Goal: Navigation & Orientation: Find specific page/section

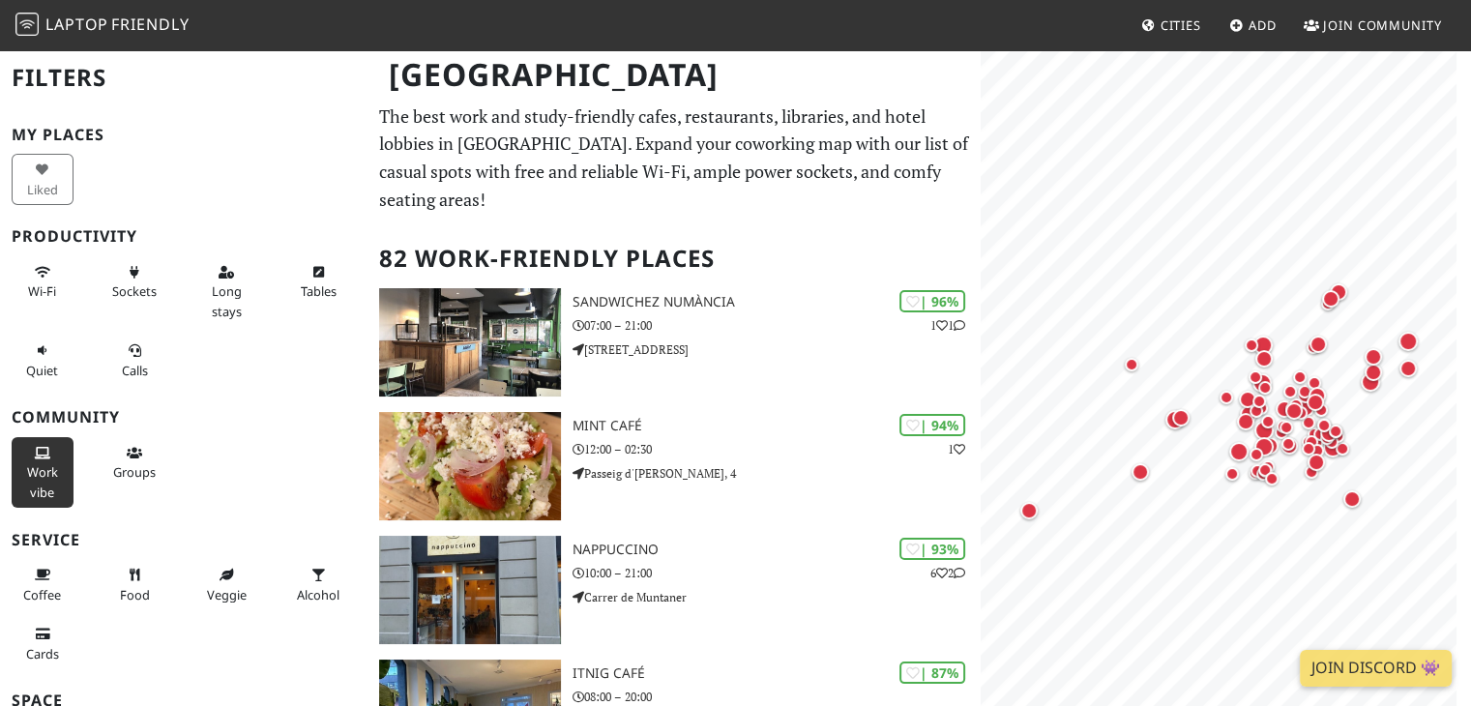
click at [37, 460] on button "Work vibe" at bounding box center [43, 472] width 62 height 71
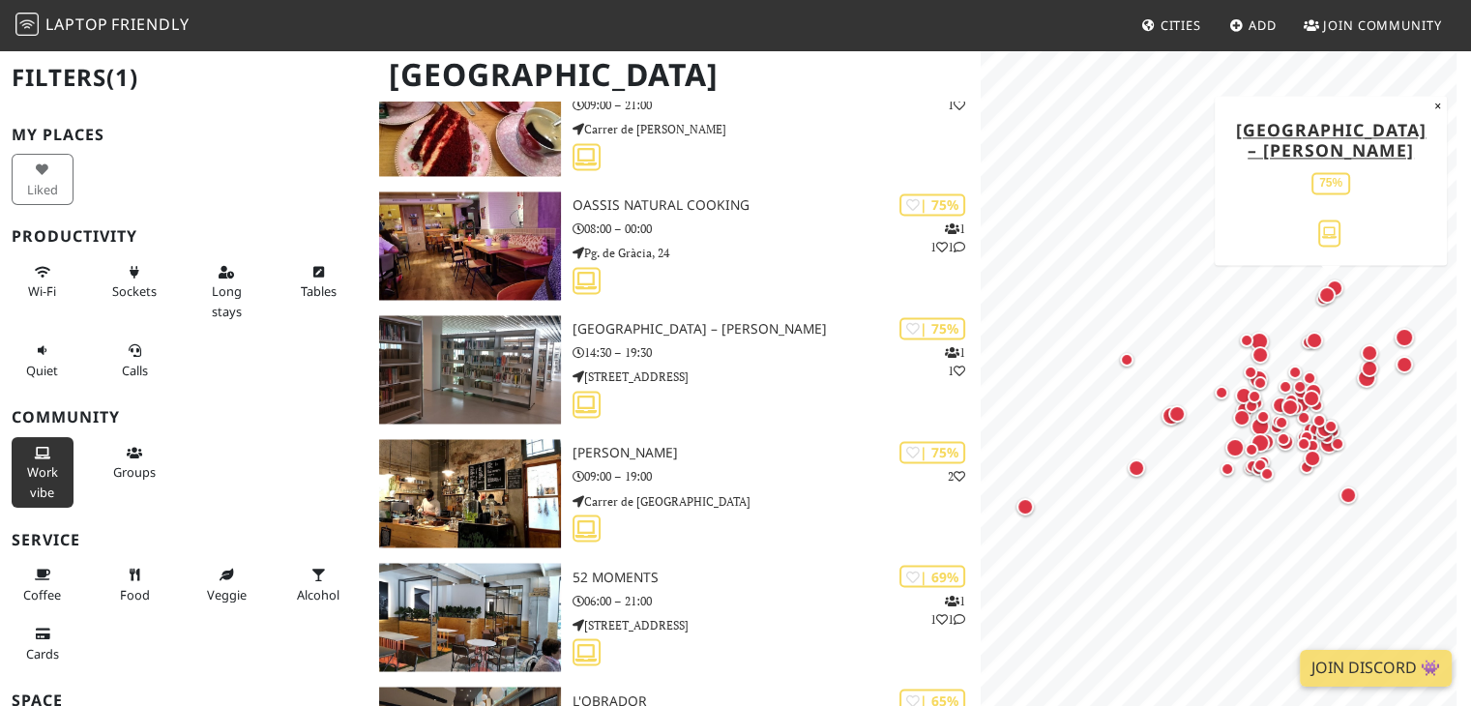
scroll to position [3198, 0]
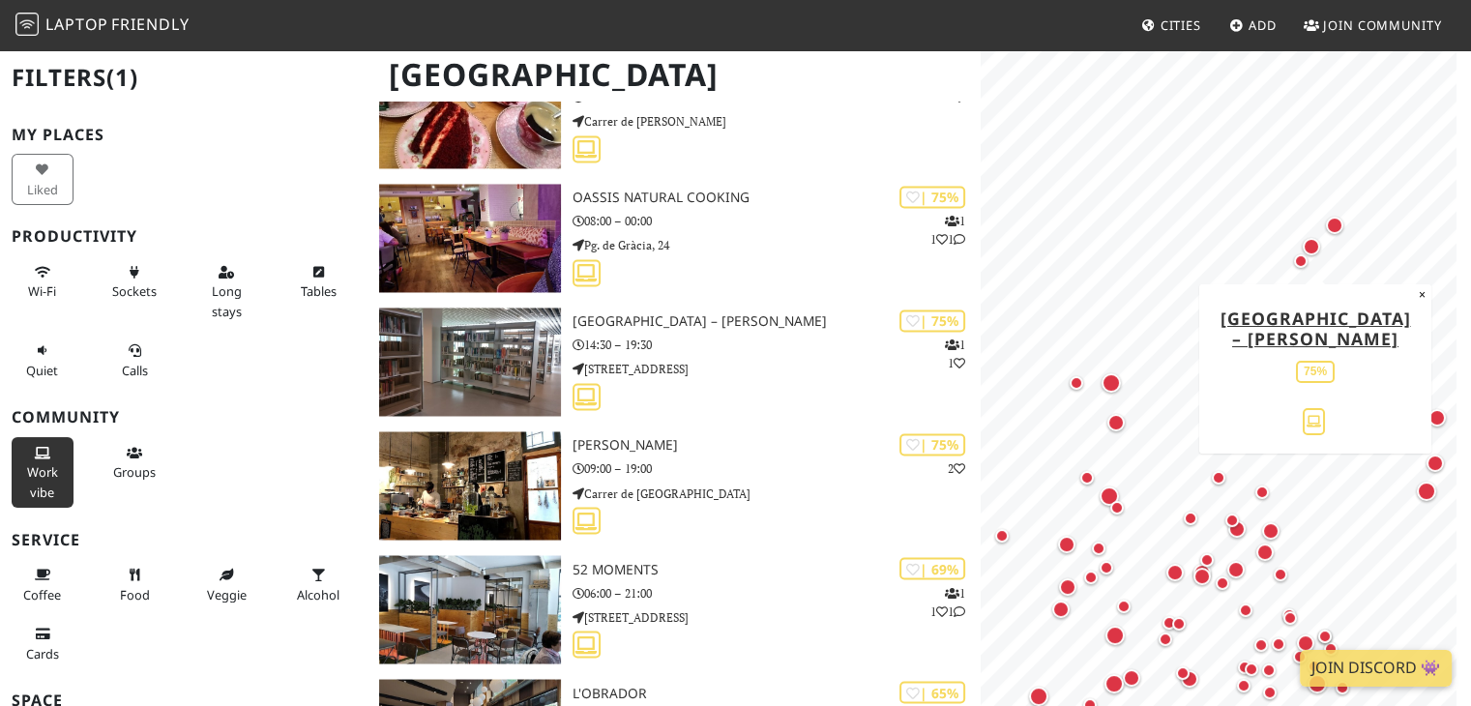
click at [1315, 246] on div "Map marker" at bounding box center [1310, 246] width 17 height 17
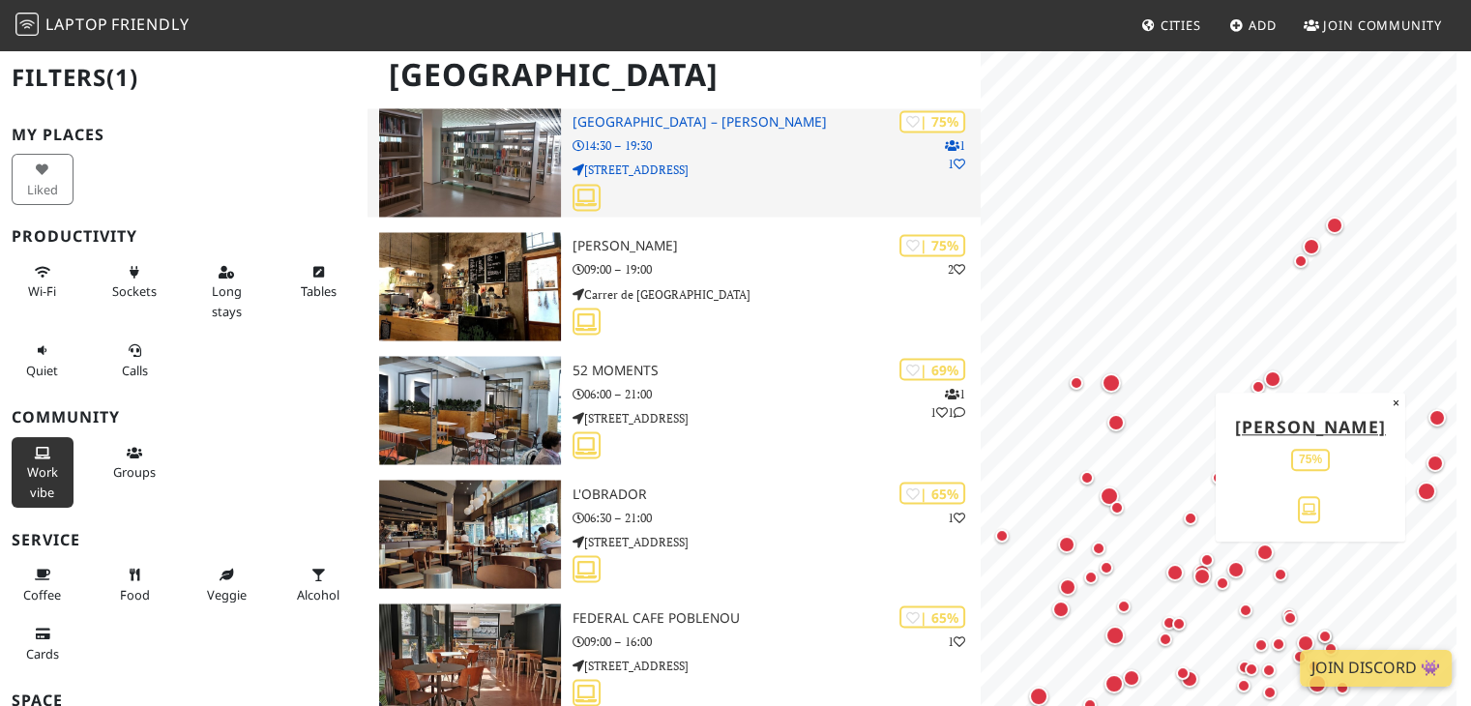
scroll to position [3429, 0]
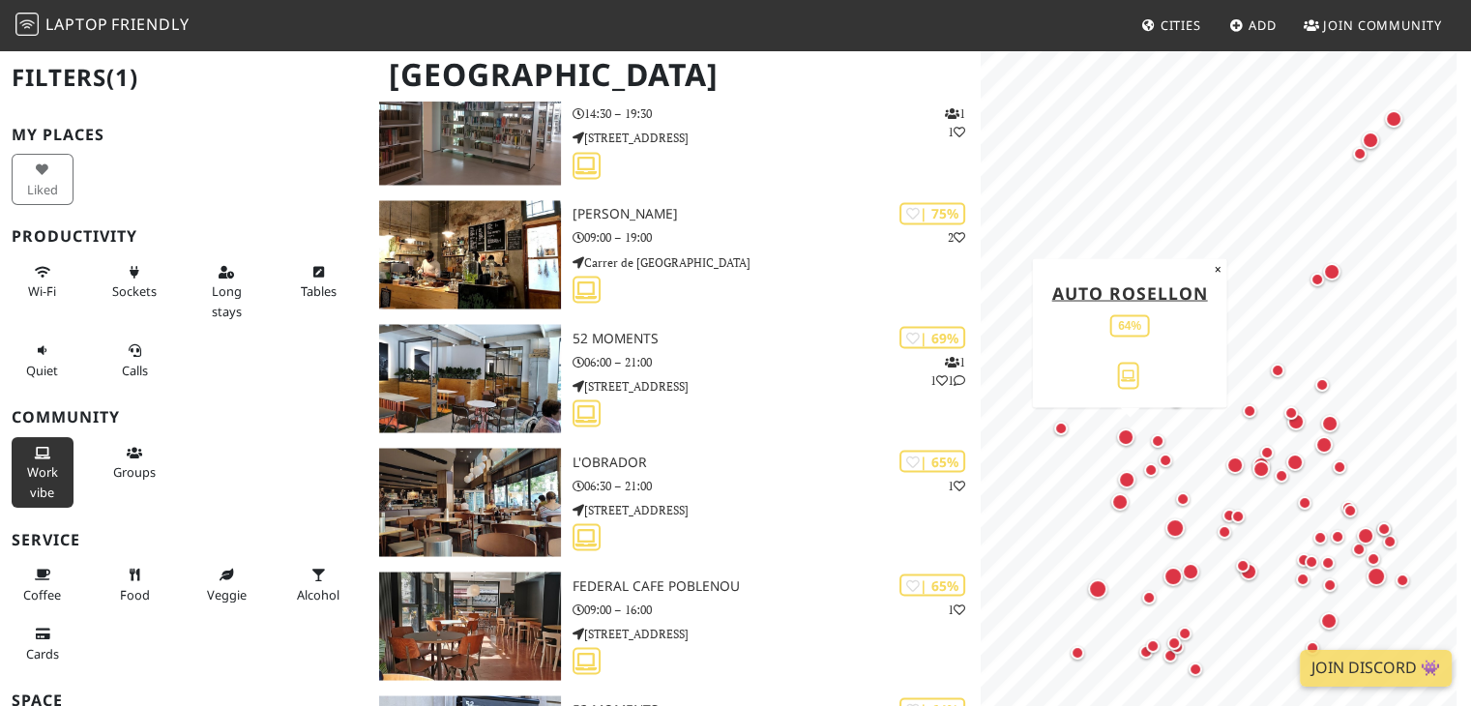
click at [1128, 433] on div "Map marker" at bounding box center [1125, 436] width 17 height 17
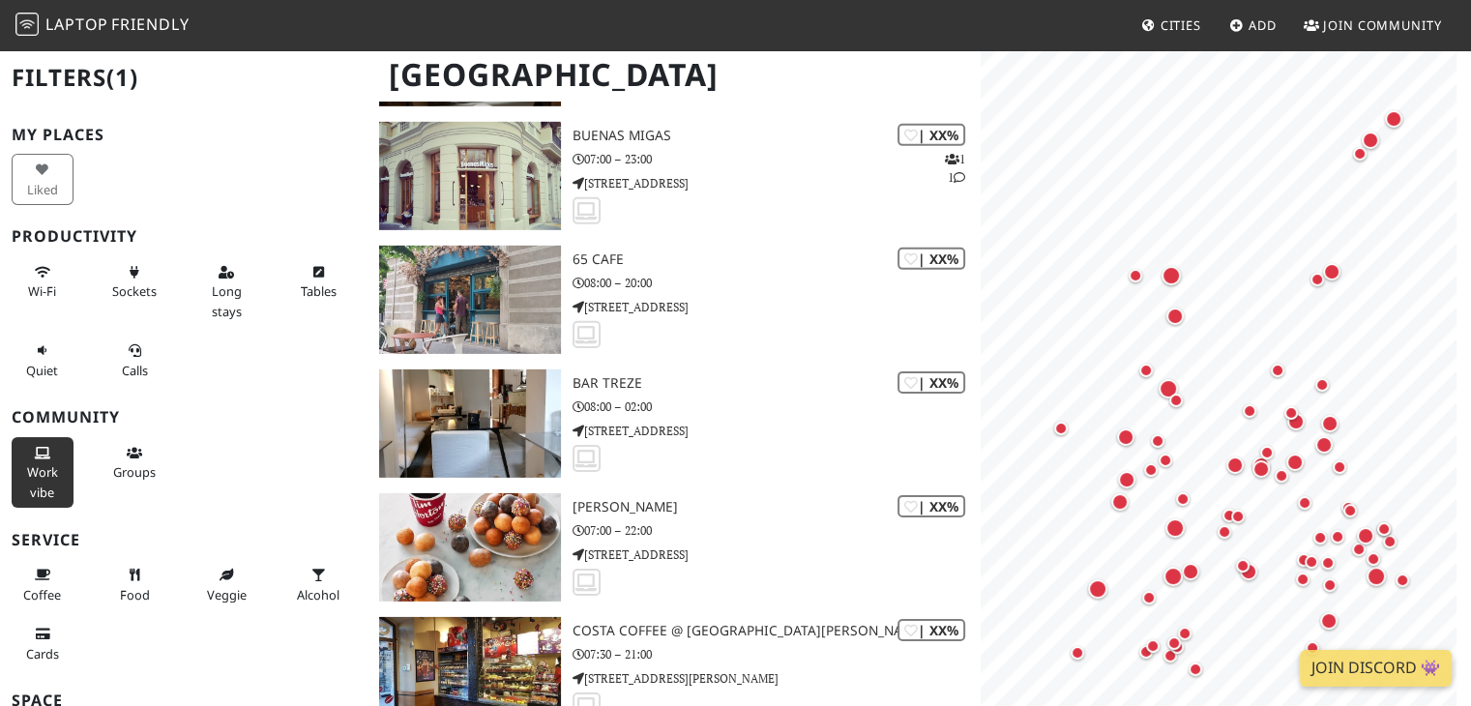
scroll to position [6036, 0]
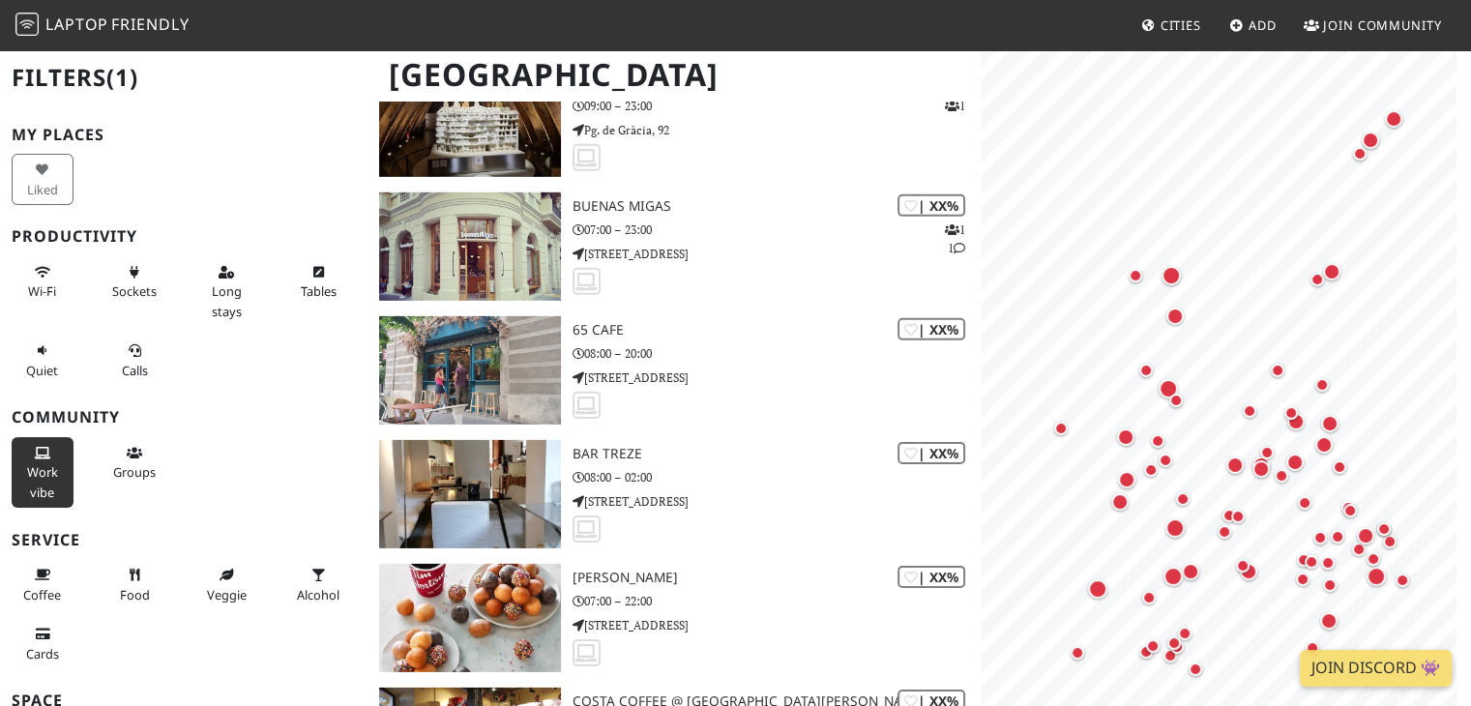
click at [31, 459] on button "Work vibe" at bounding box center [43, 472] width 62 height 71
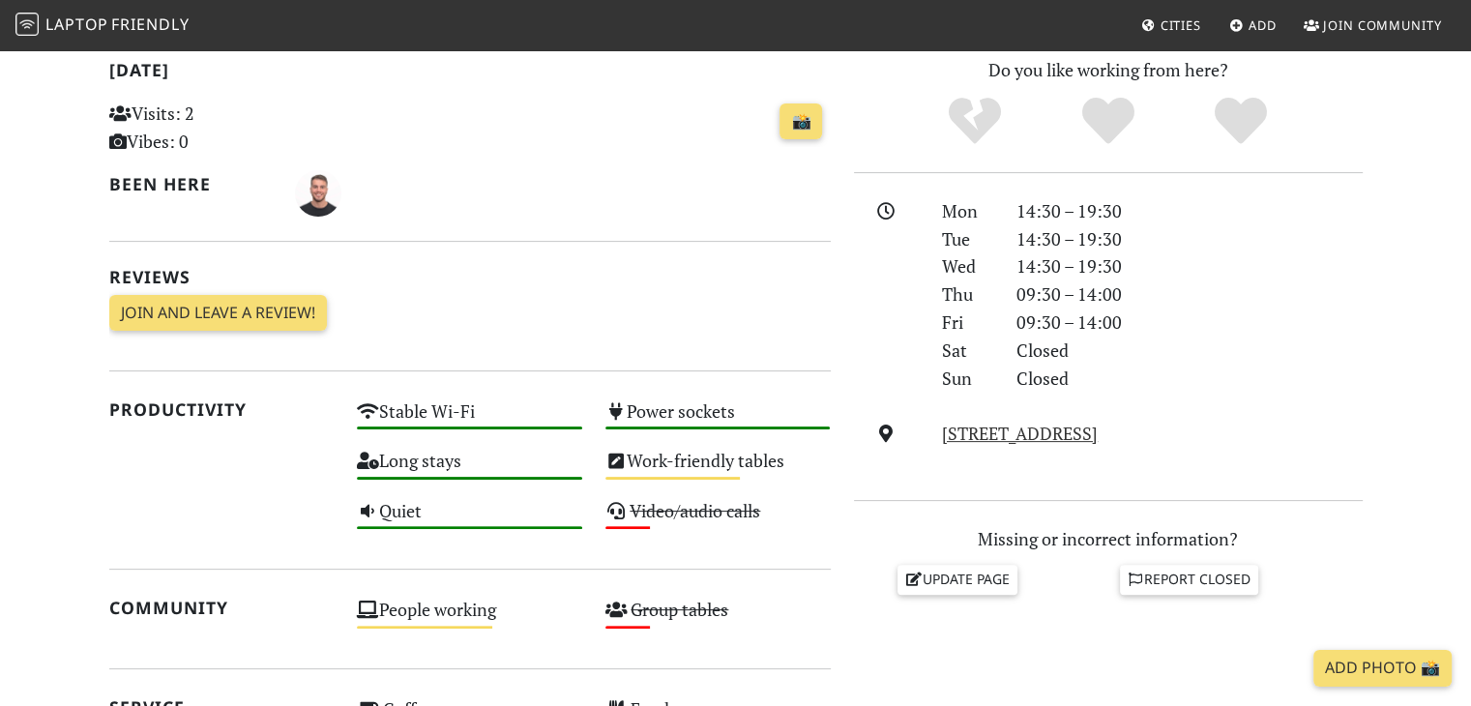
scroll to position [420, 0]
